Goal: Task Accomplishment & Management: Manage account settings

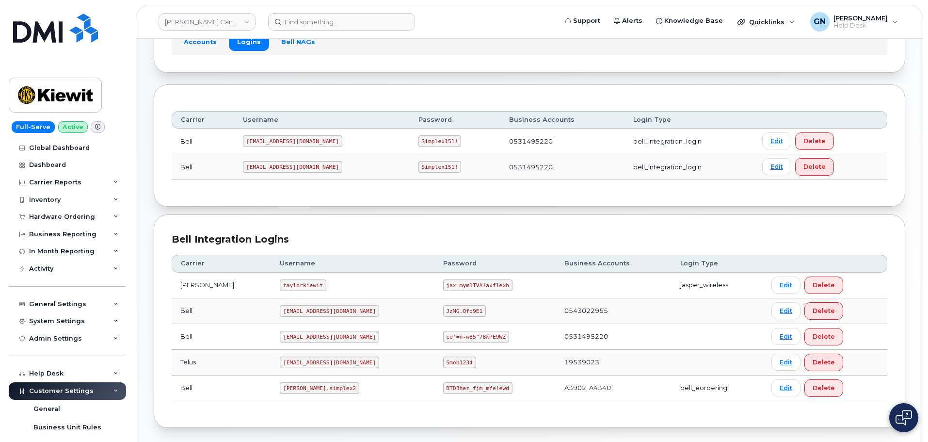
scroll to position [49, 0]
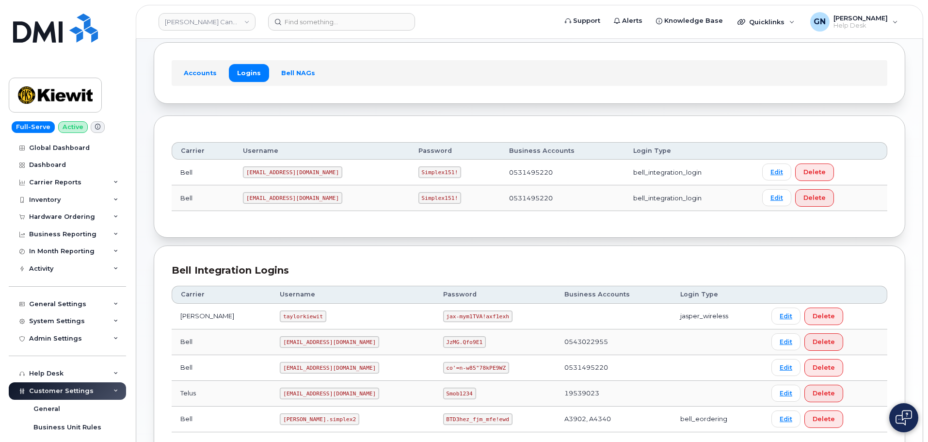
click at [273, 172] on code "1PeterK@myserve.ca" at bounding box center [292, 172] width 99 height 12
copy code "1PeterK@myserve.ca"
click at [419, 172] on code "Simplex151!" at bounding box center [440, 172] width 43 height 12
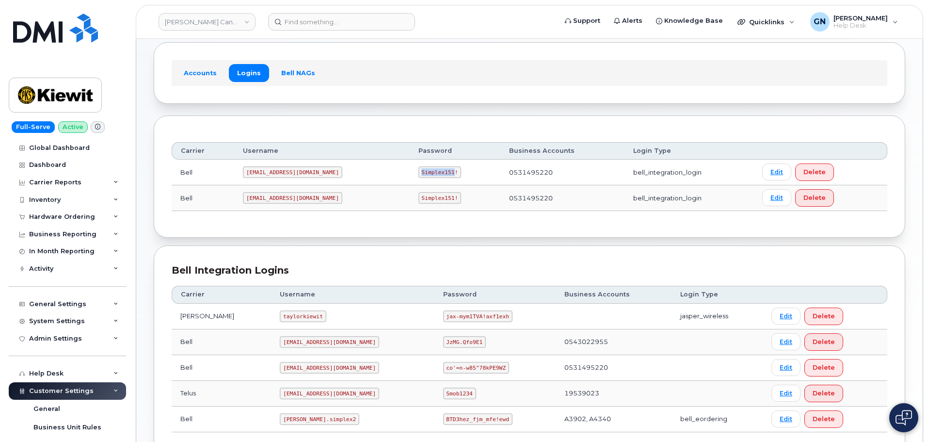
click at [419, 172] on code "Simplex151!" at bounding box center [440, 172] width 43 height 12
copy code "Simplex151!"
click at [283, 171] on code "1PeterK@myserve.ca" at bounding box center [292, 172] width 99 height 12
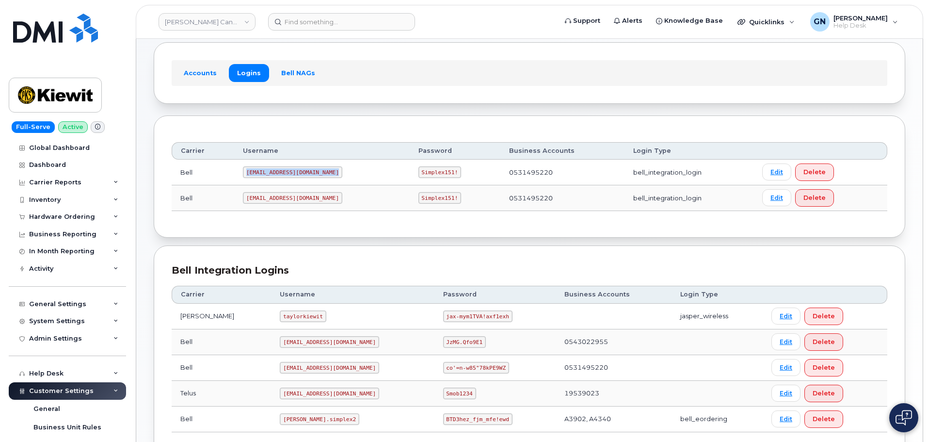
click at [283, 171] on code "1PeterK@myserve.ca" at bounding box center [292, 172] width 99 height 12
copy code "1PeterK@myserve.ca"
click at [419, 172] on code "Simplex151!" at bounding box center [440, 172] width 43 height 12
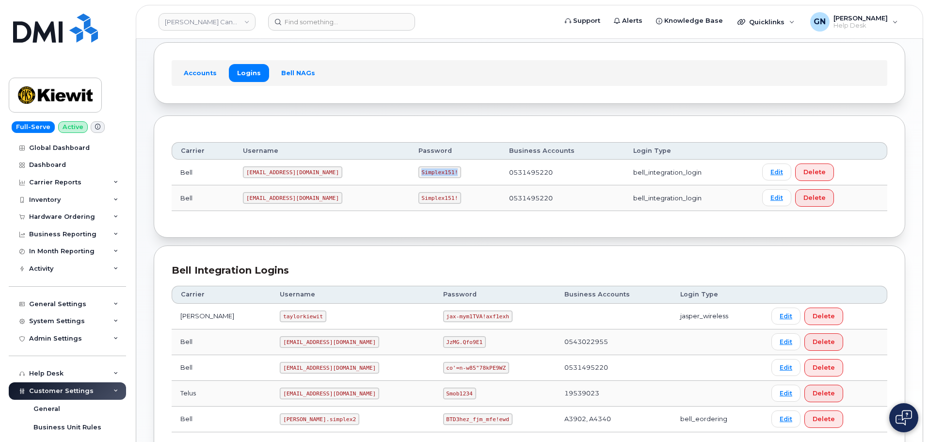
copy code "Simplex151!"
click at [282, 171] on code "1PeterK@myserve.ca" at bounding box center [292, 172] width 99 height 12
copy code "1PeterK@myserve.ca"
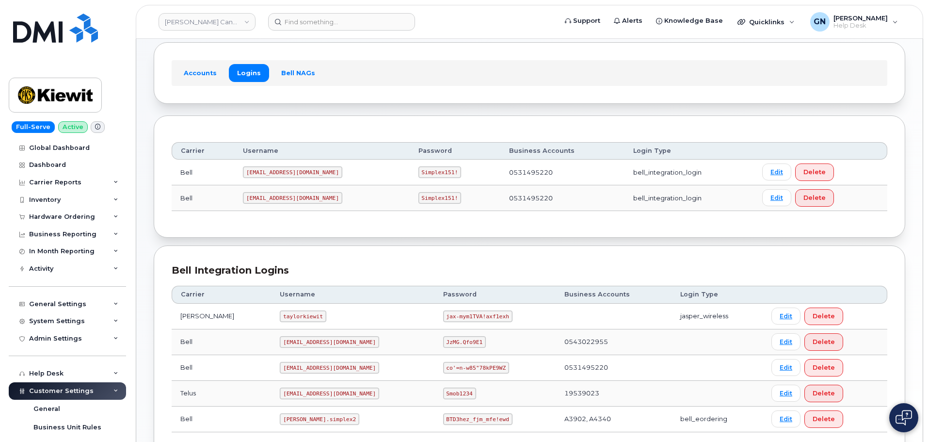
click at [419, 172] on code "Simplex151!" at bounding box center [440, 172] width 43 height 12
copy code "Simplex151!"
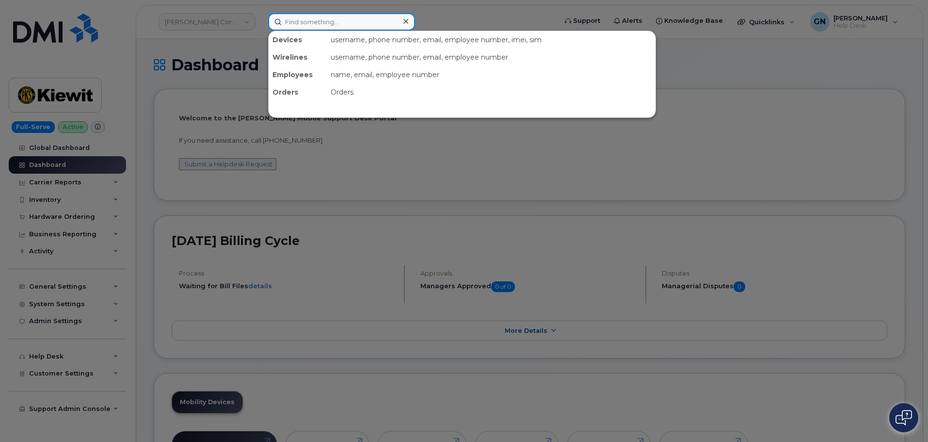
click at [314, 20] on input at bounding box center [341, 21] width 147 height 17
paste input "6132931709"
type input "6132931709"
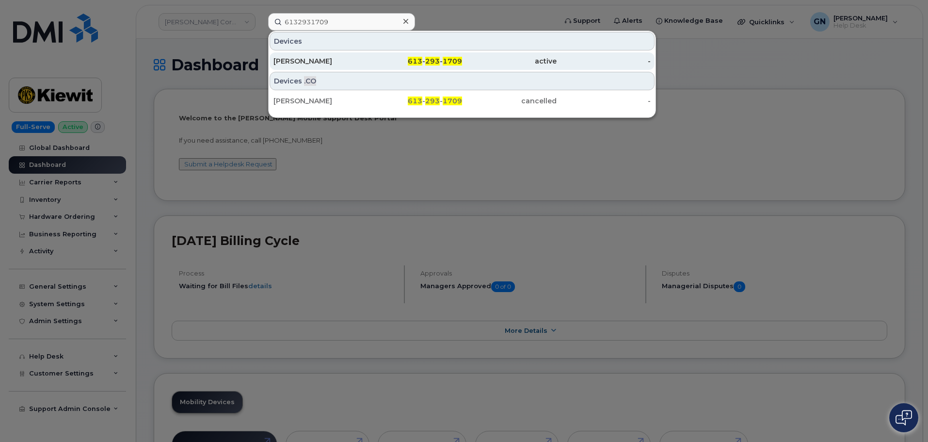
click at [357, 60] on div "Michael Arthurs" at bounding box center [321, 61] width 95 height 10
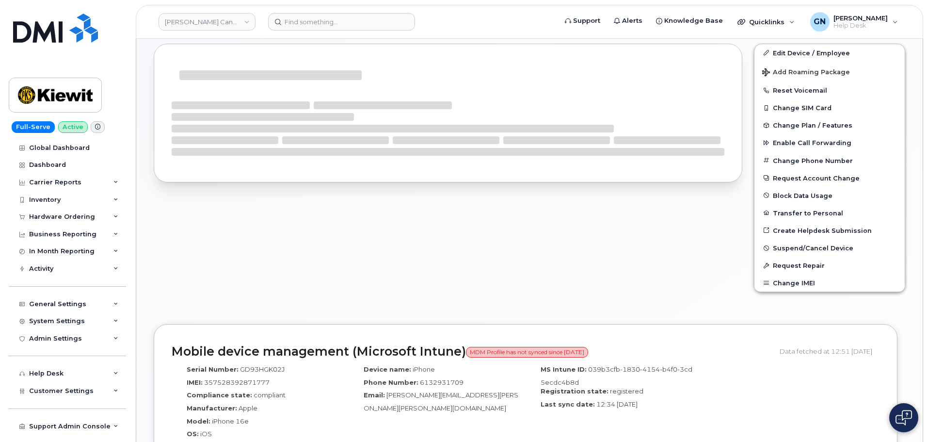
scroll to position [291, 0]
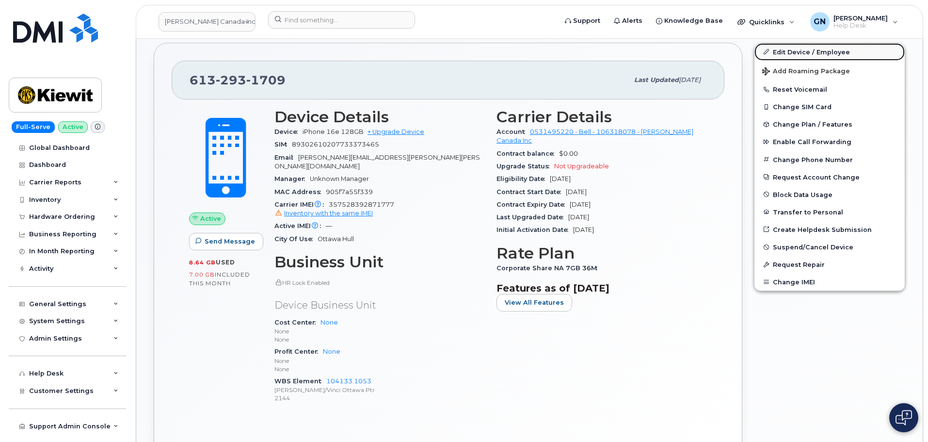
click at [800, 52] on link "Edit Device / Employee" at bounding box center [830, 51] width 150 height 17
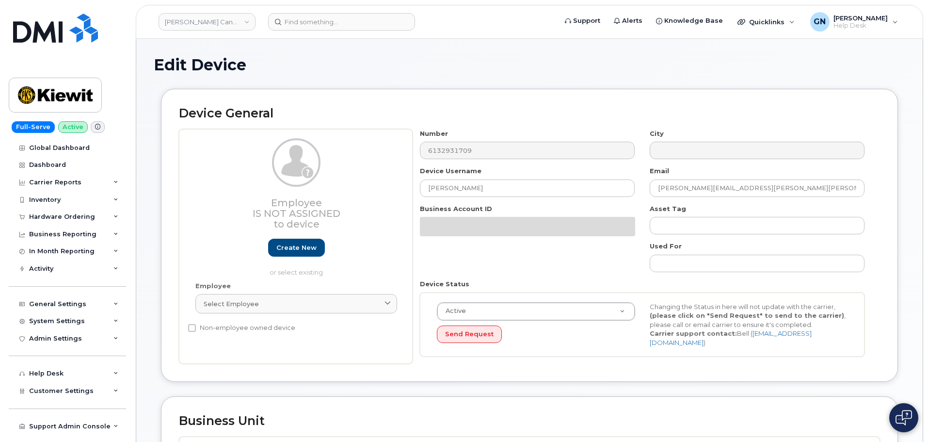
select select "14059"
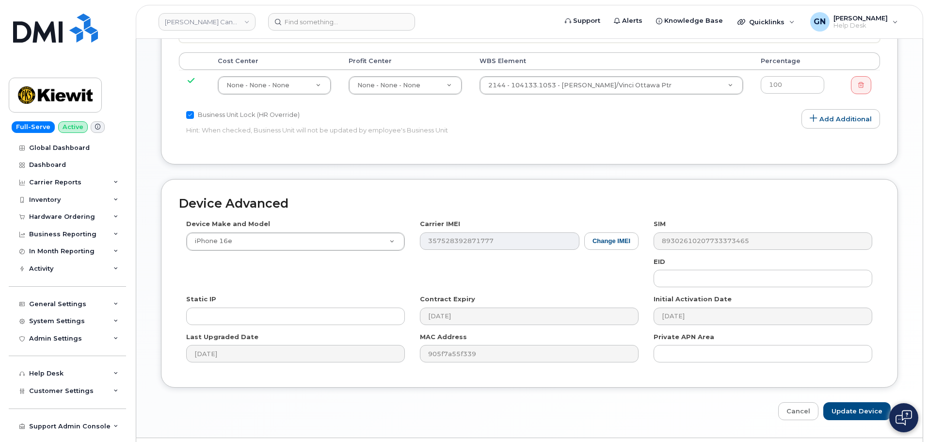
scroll to position [485, 0]
click at [599, 236] on button "Change IMEI" at bounding box center [611, 240] width 54 height 18
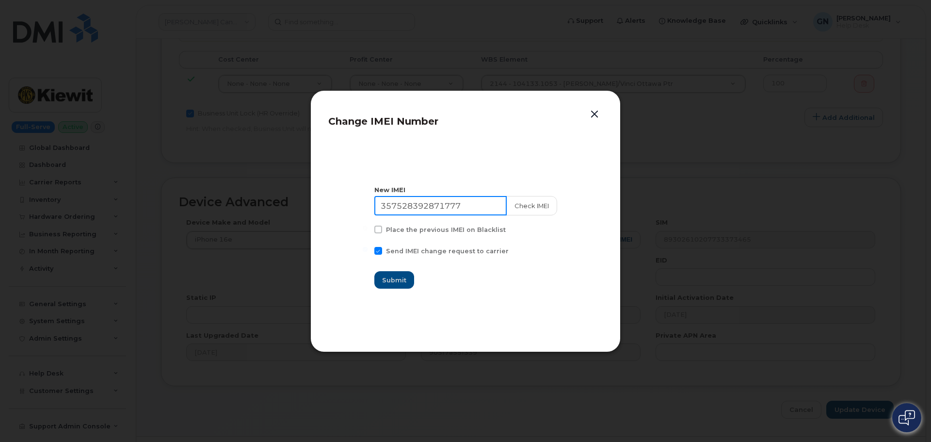
click at [480, 203] on input "357528392871777" at bounding box center [440, 205] width 132 height 19
click at [594, 114] on button "button" at bounding box center [594, 115] width 15 height 14
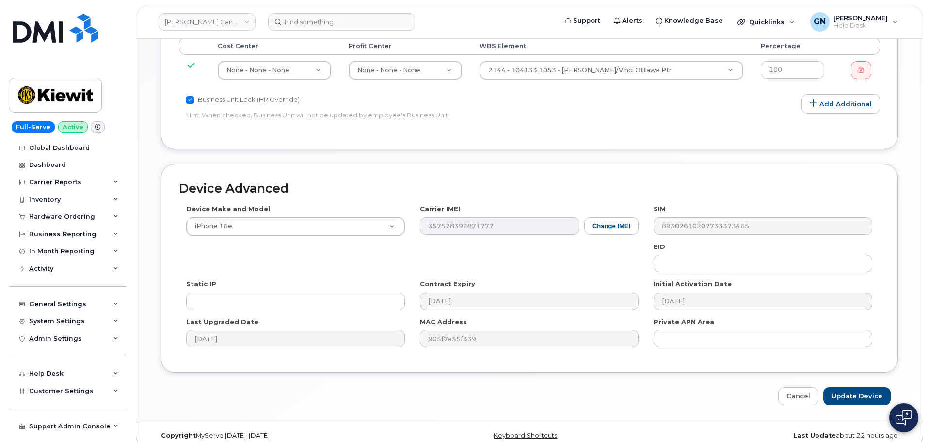
scroll to position [506, 0]
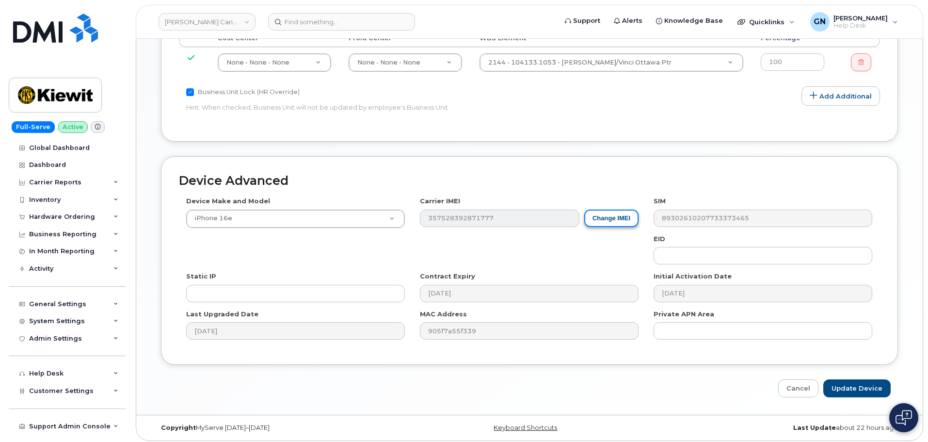
click at [603, 218] on button "Change IMEI" at bounding box center [611, 219] width 54 height 18
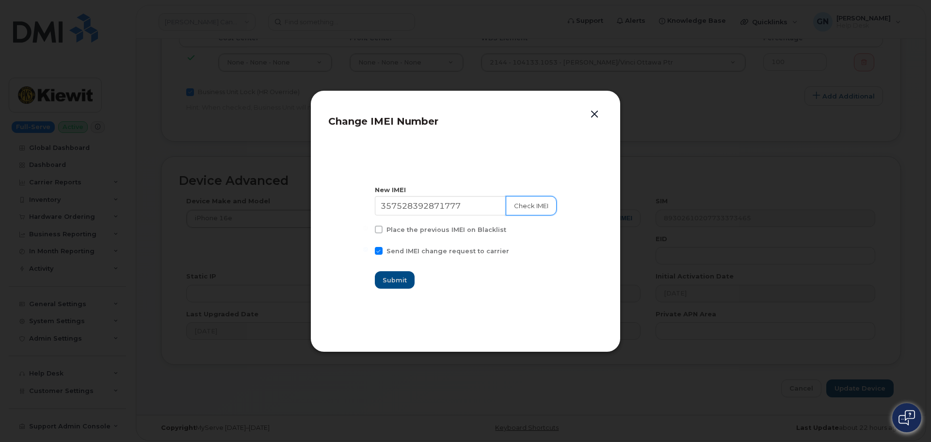
click at [530, 206] on button "Check IMEI" at bounding box center [531, 205] width 51 height 19
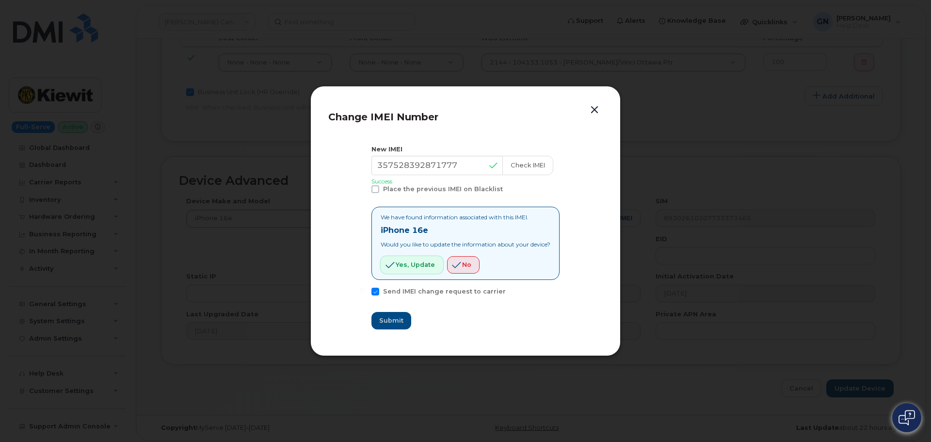
click at [400, 266] on span "Yes, update" at bounding box center [415, 264] width 39 height 9
click at [593, 110] on button "button" at bounding box center [594, 110] width 15 height 14
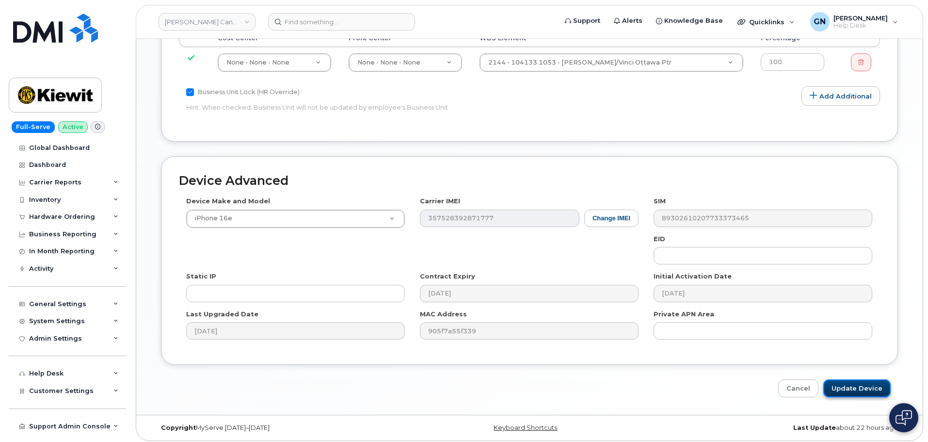
click at [860, 382] on input "Update Device" at bounding box center [857, 388] width 67 height 18
type input "Saving..."
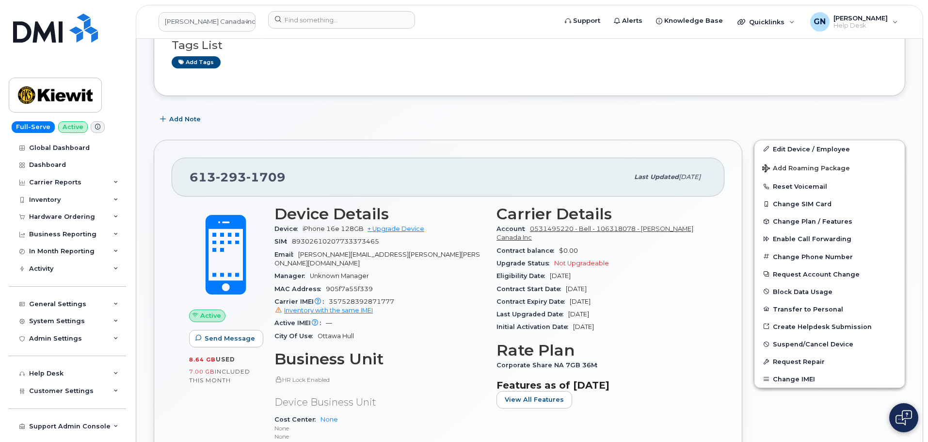
scroll to position [243, 0]
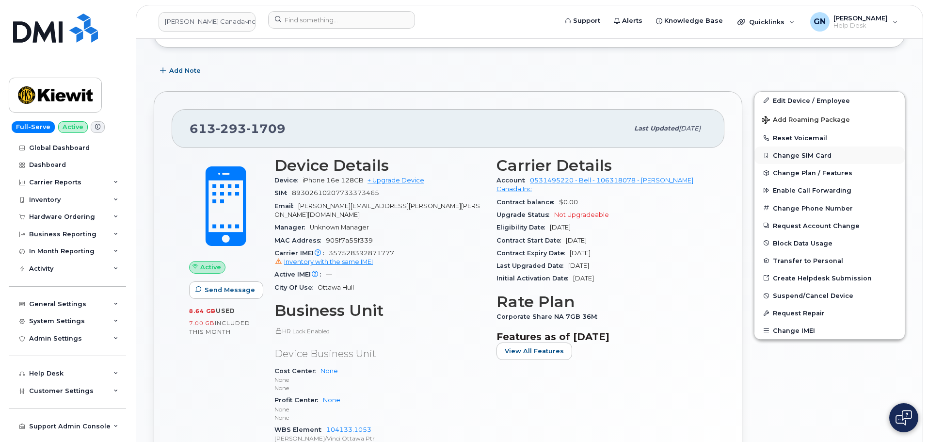
click at [782, 156] on button "Change SIM Card" at bounding box center [830, 154] width 150 height 17
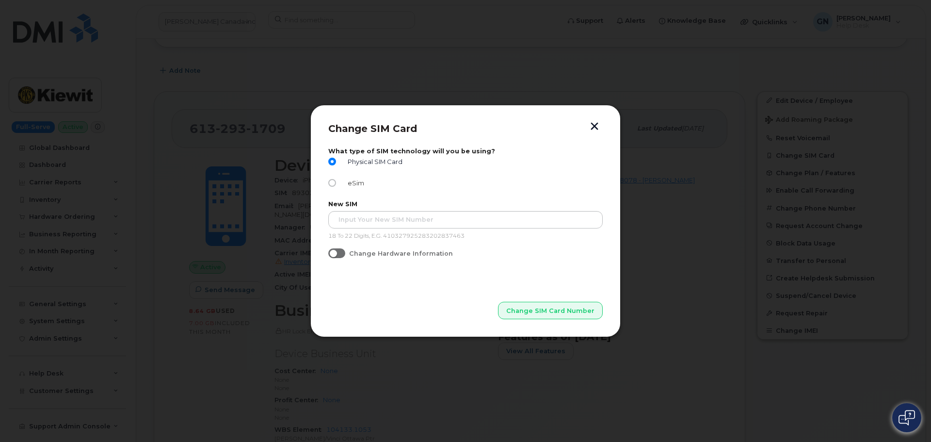
click at [332, 181] on input "eSim" at bounding box center [332, 183] width 8 height 8
radio input "true"
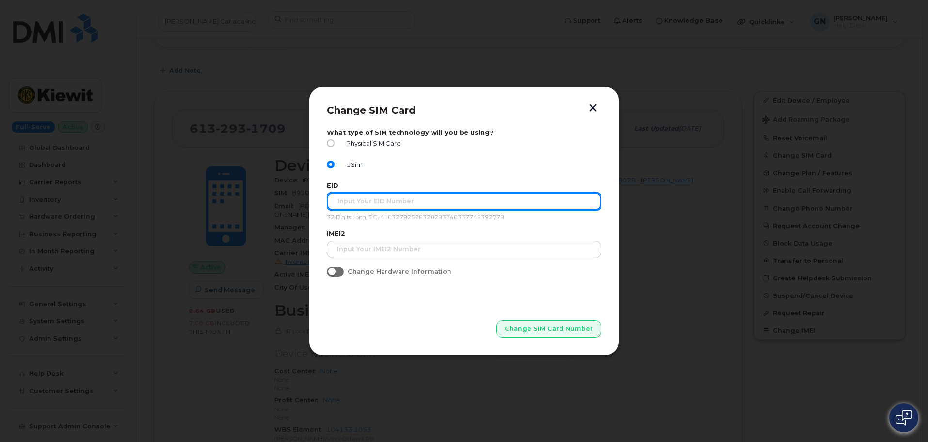
click at [357, 207] on input "text" at bounding box center [464, 201] width 275 height 17
paste input "89043052010008887025001127110358"
type input "89043052010008887025001127110358"
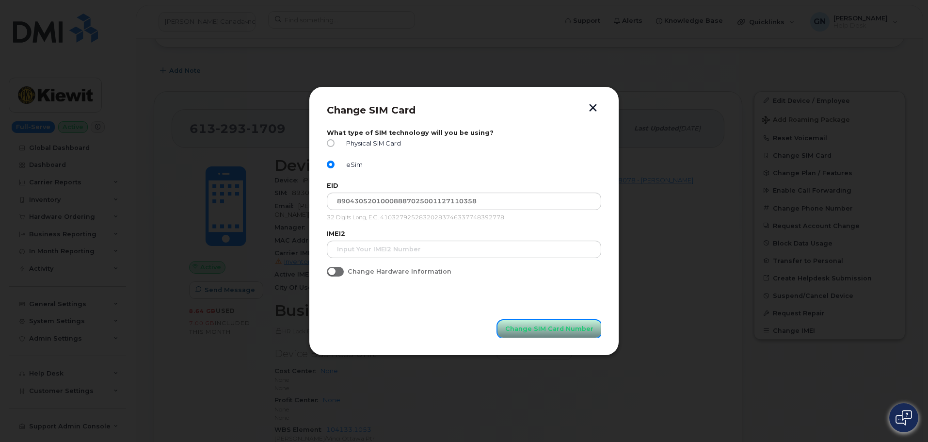
click at [523, 332] on span "Change SIM Card Number" at bounding box center [549, 328] width 88 height 9
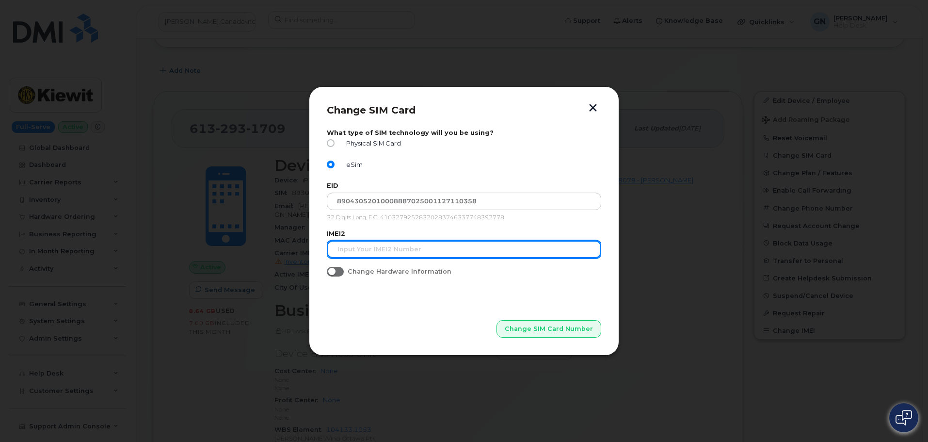
click at [455, 254] on input "text" at bounding box center [464, 249] width 275 height 17
click at [410, 247] on input "text" at bounding box center [464, 249] width 275 height 17
paste input "357528394412034"
type input "357528394412034"
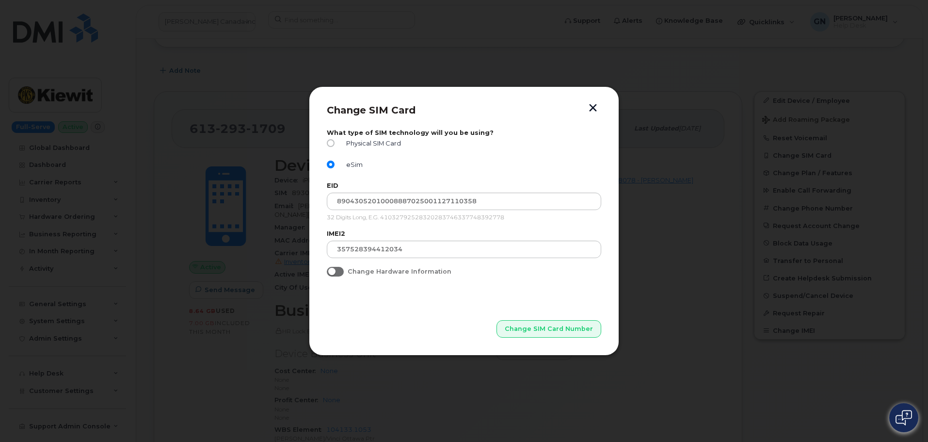
click at [414, 273] on span "Change Hardware Information" at bounding box center [400, 271] width 104 height 7
click at [335, 273] on input "Change Hardware Information" at bounding box center [331, 271] width 8 height 8
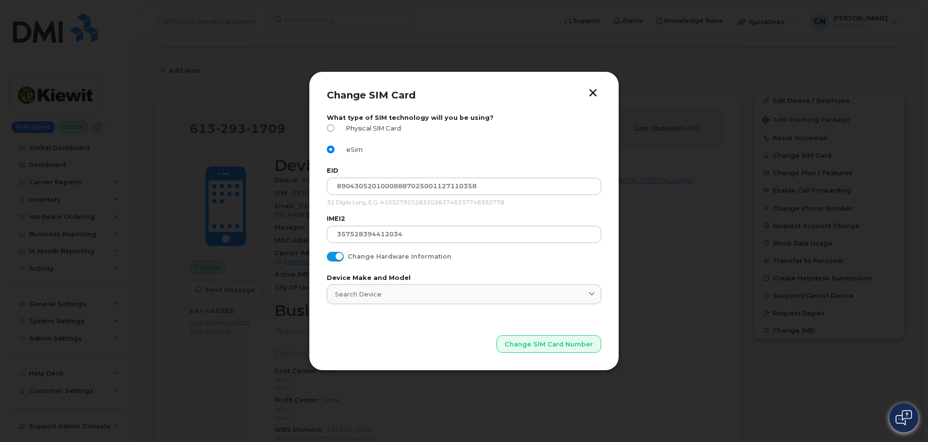
click at [374, 253] on span "Change Hardware Information" at bounding box center [400, 256] width 104 height 7
click at [335, 253] on input "Change Hardware Information" at bounding box center [331, 256] width 8 height 8
checkbox input "false"
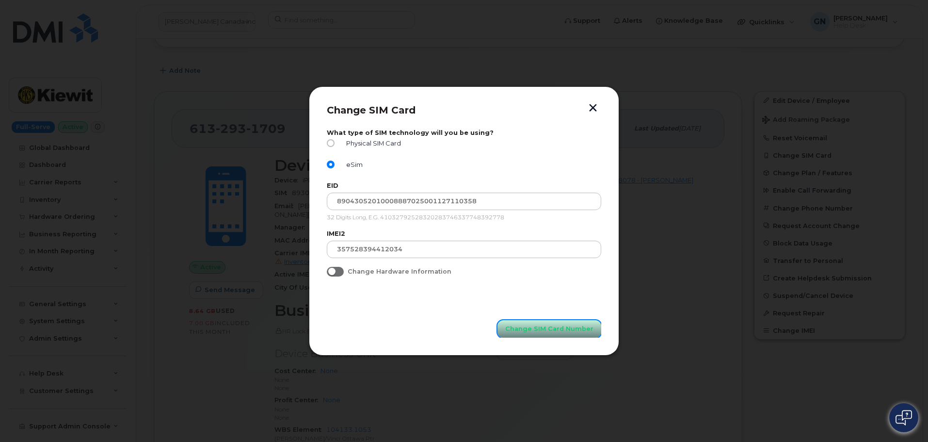
click at [530, 333] on button "Change SIM Card Number" at bounding box center [550, 328] width 104 height 17
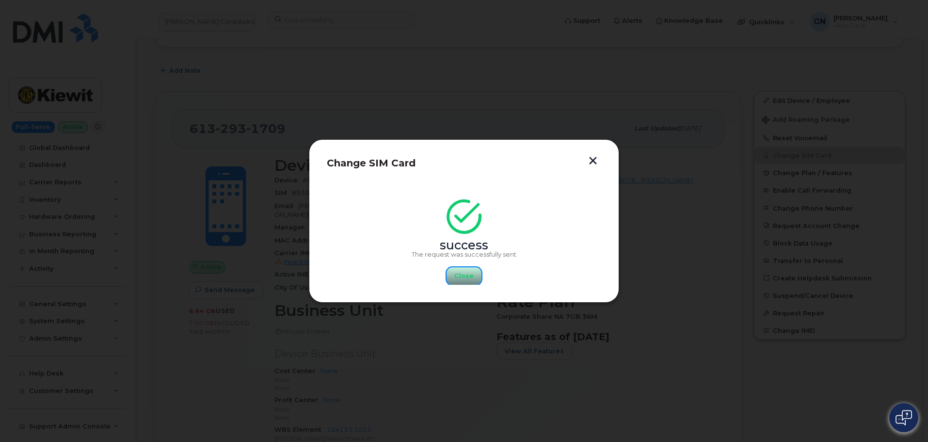
click at [468, 273] on span "Close" at bounding box center [463, 275] width 19 height 9
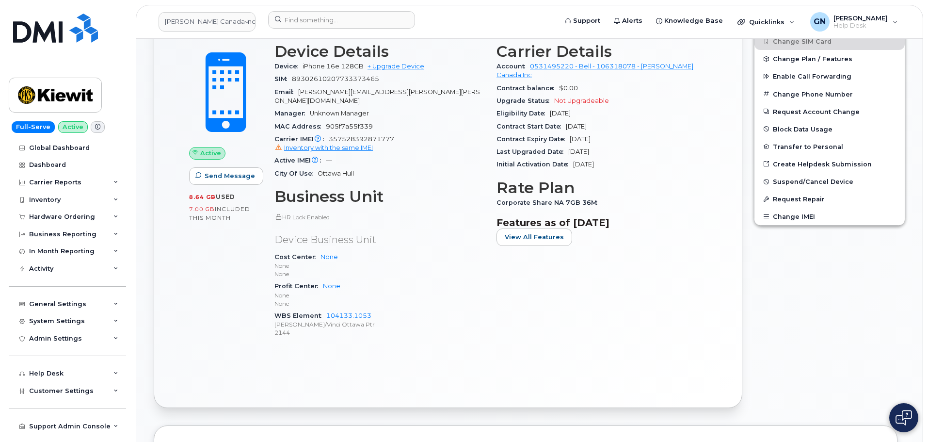
scroll to position [340, 0]
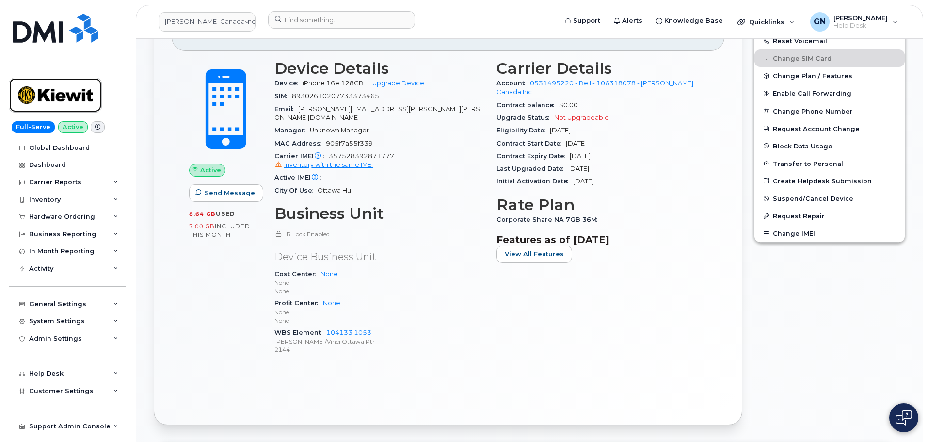
click at [57, 86] on img at bounding box center [55, 95] width 75 height 28
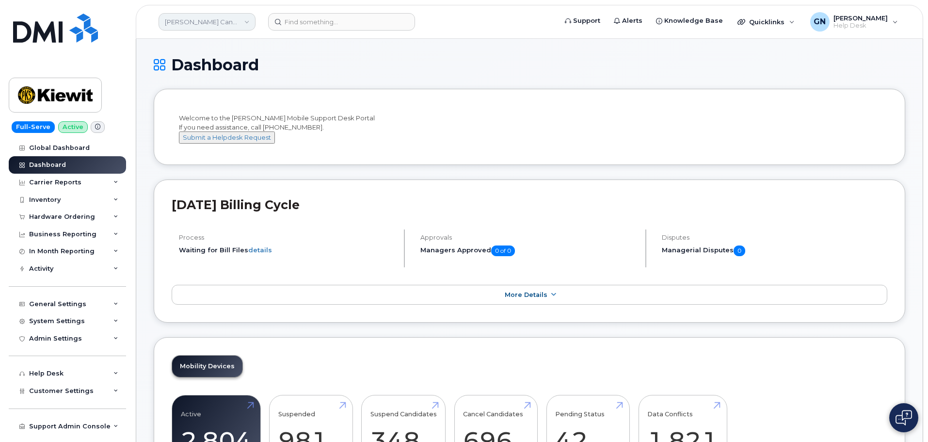
click at [221, 24] on link "[PERSON_NAME] Canada Inc" at bounding box center [207, 21] width 97 height 17
